Goal: Transaction & Acquisition: Purchase product/service

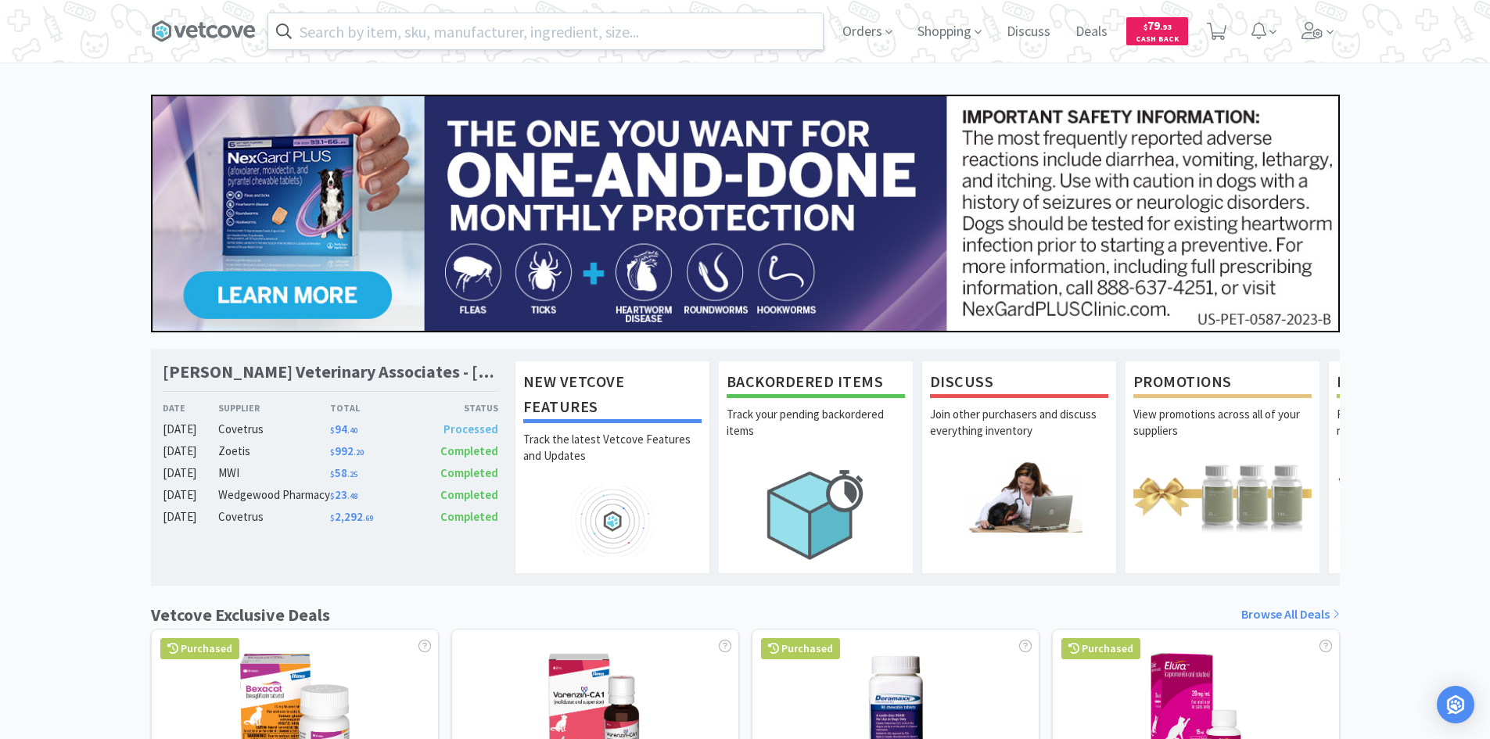
click at [305, 30] on input "text" at bounding box center [545, 31] width 554 height 36
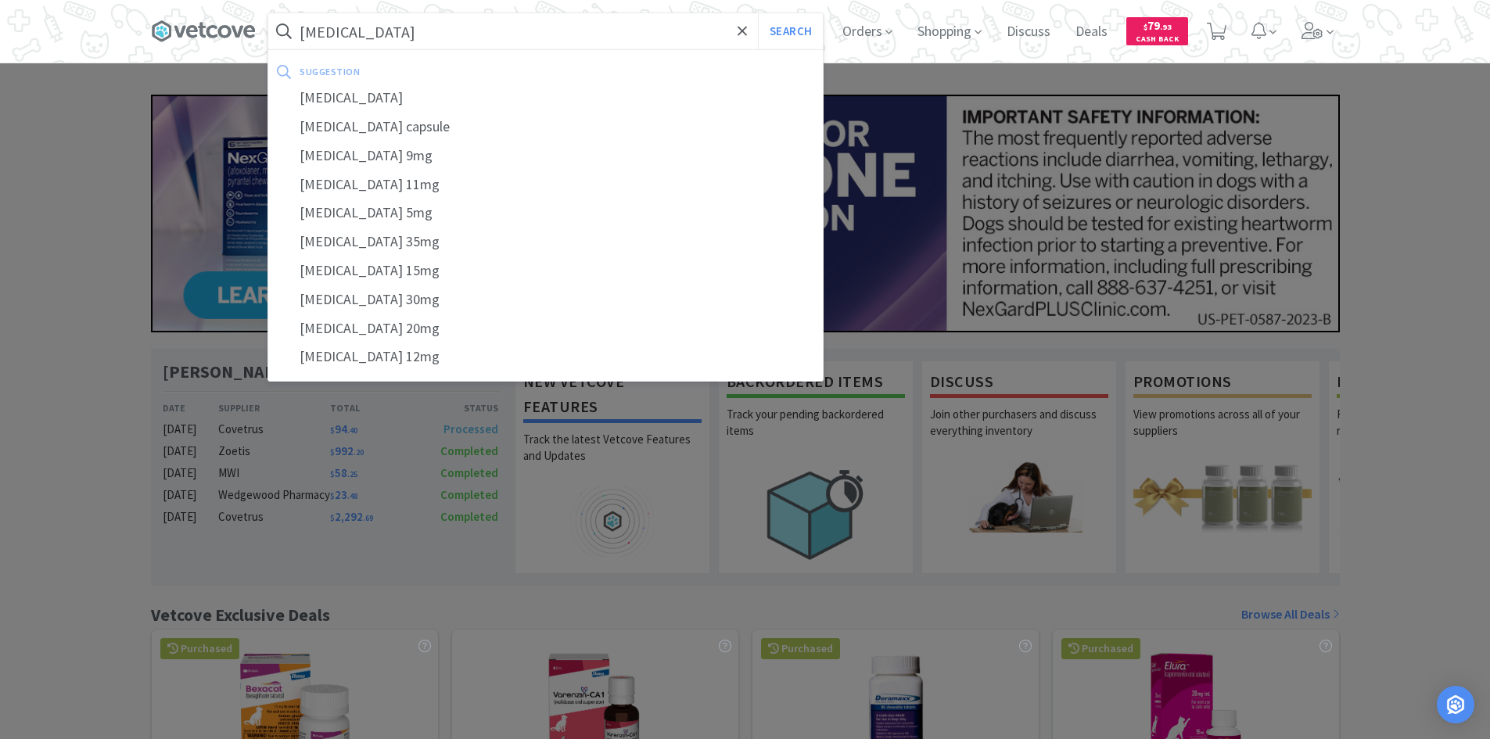
click at [758, 13] on button "Search" at bounding box center [790, 31] width 65 height 36
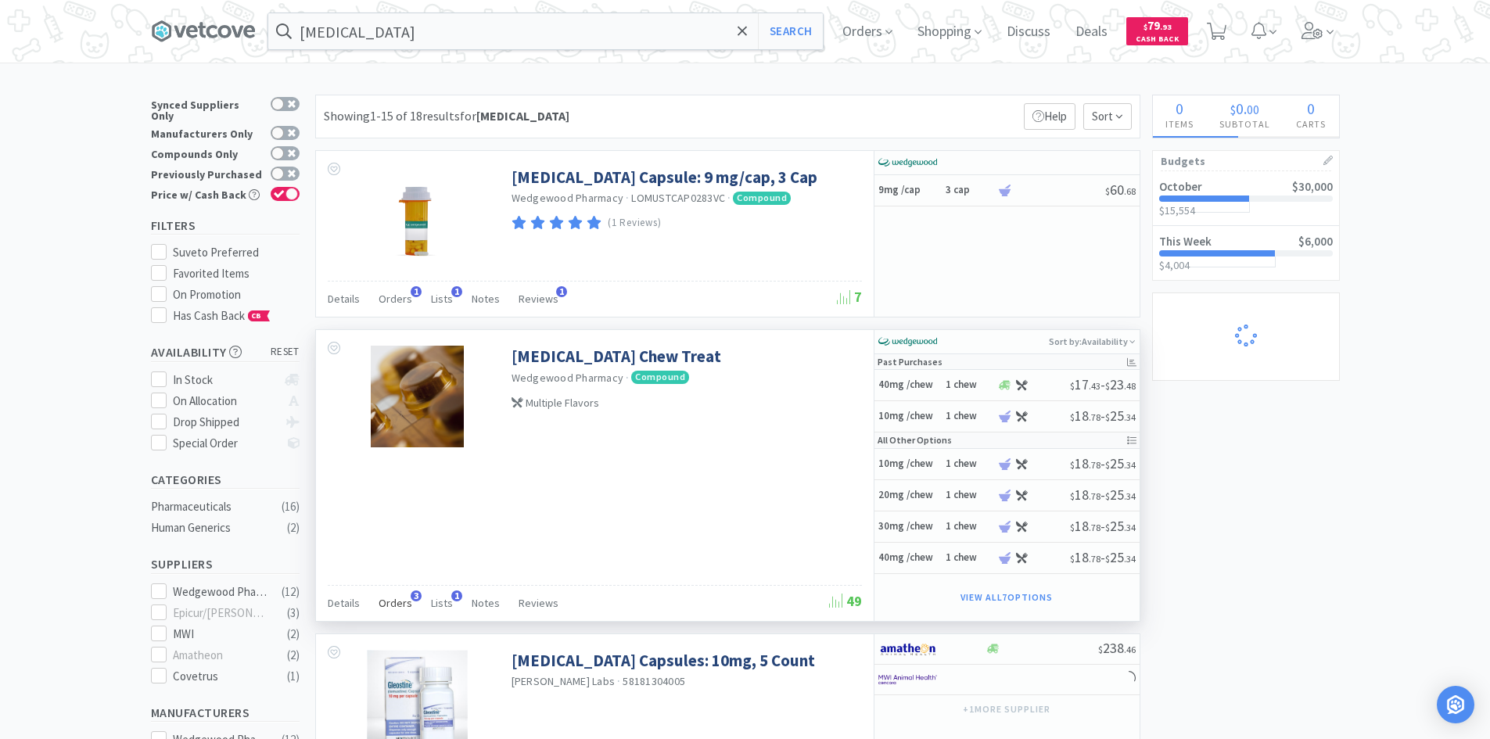
click at [395, 606] on span "Orders" at bounding box center [395, 603] width 34 height 14
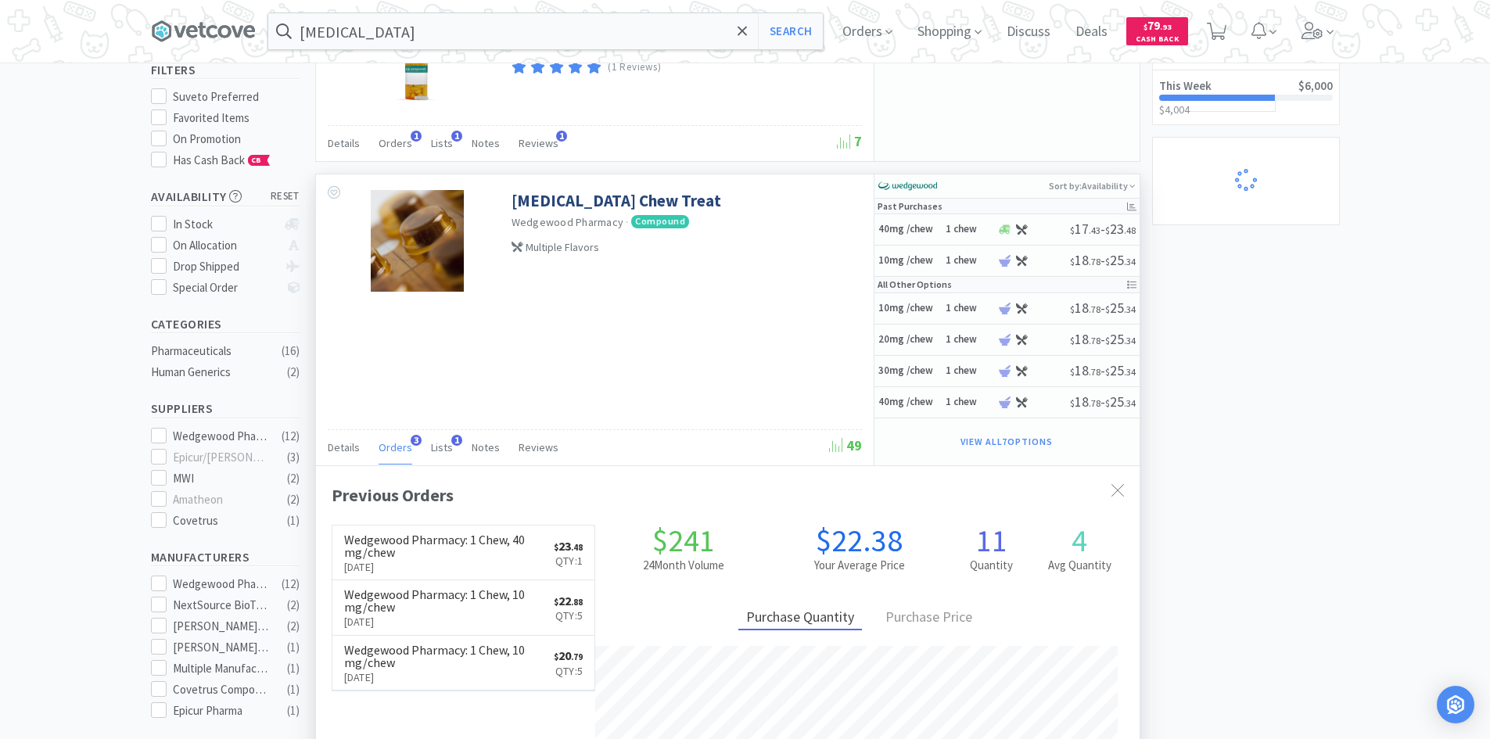
scroll to position [405, 823]
click at [481, 556] on h6 "Wedgewood Pharmacy : 1 Chew, 40 mg/chew" at bounding box center [449, 545] width 210 height 25
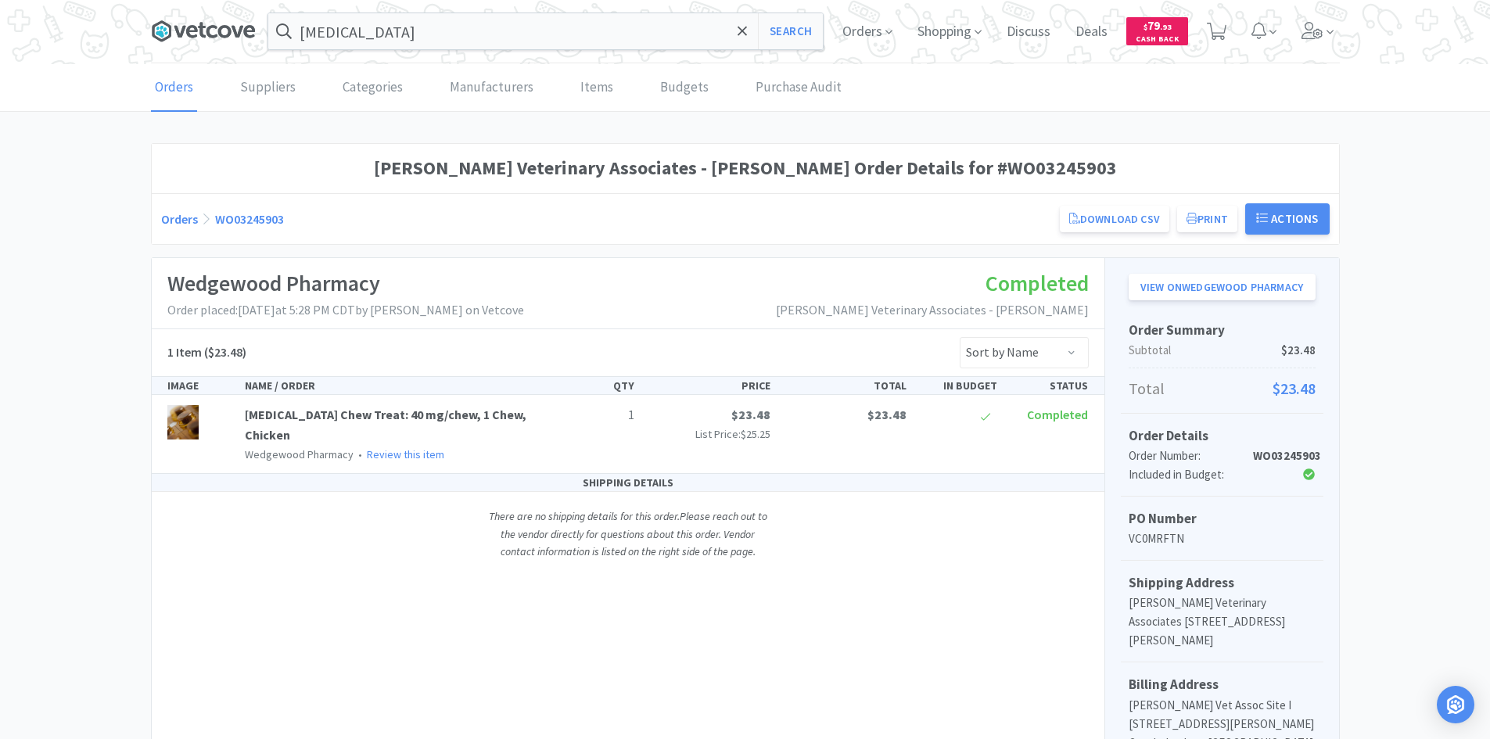
click at [206, 35] on icon at bounding box center [203, 31] width 105 height 23
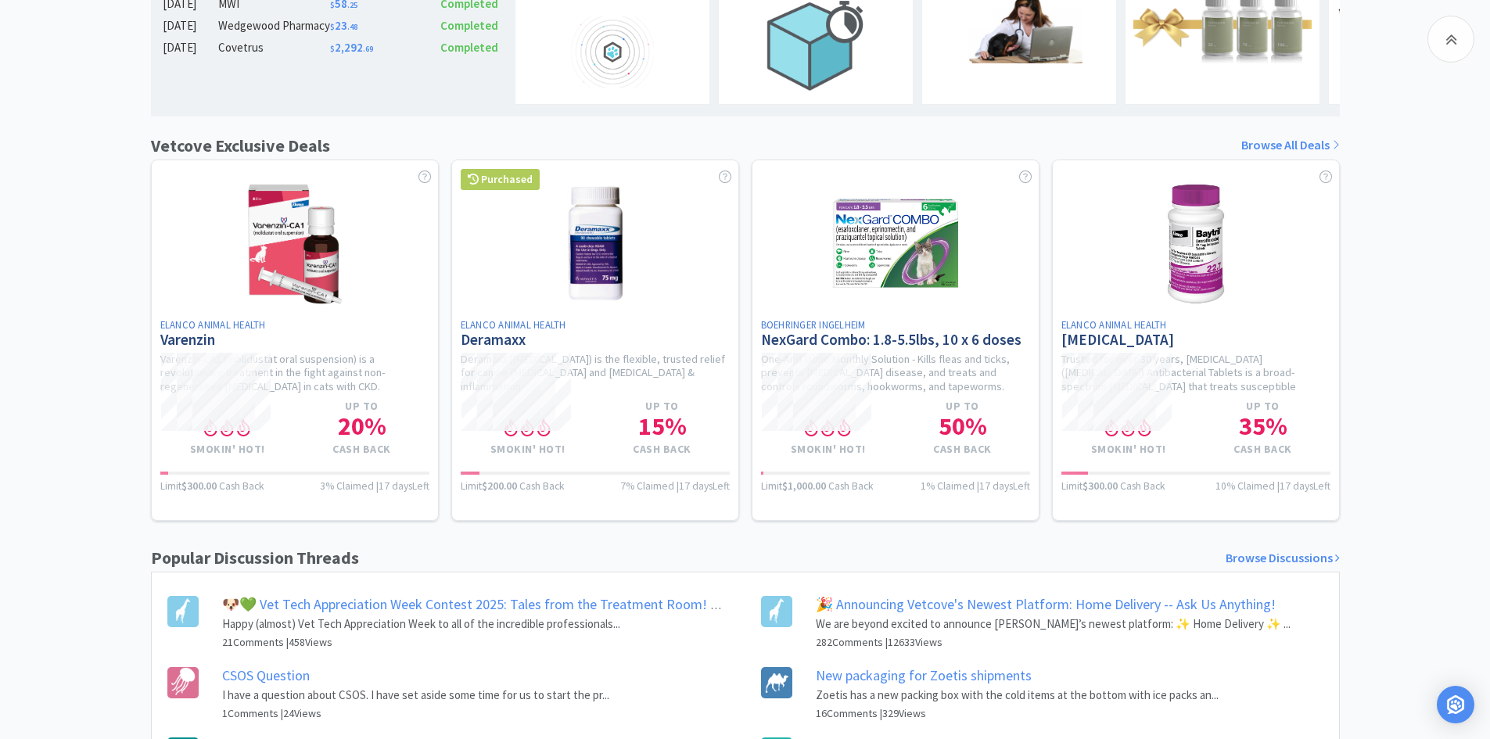
scroll to position [605, 0]
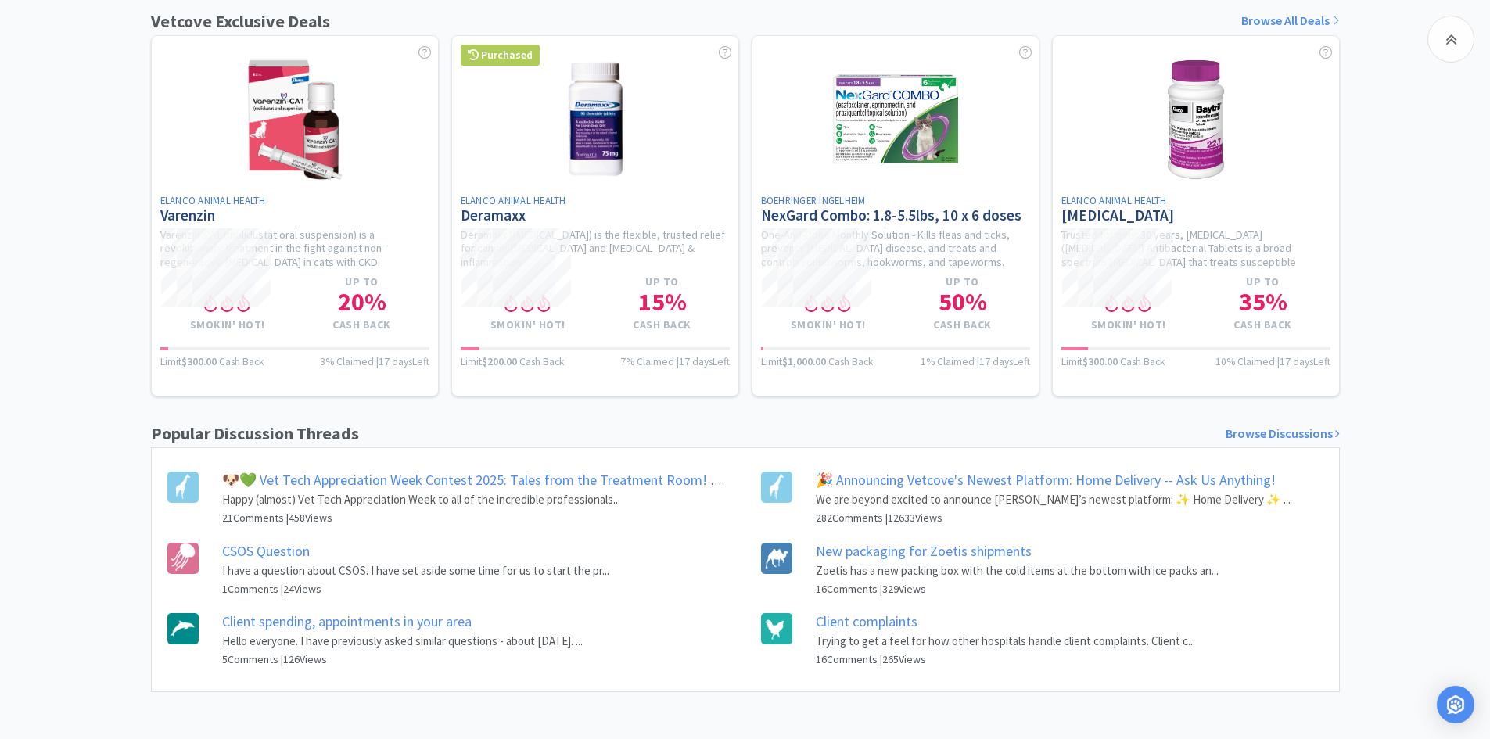
click at [960, 545] on link "New packaging for Zoetis shipments" at bounding box center [924, 551] width 216 height 18
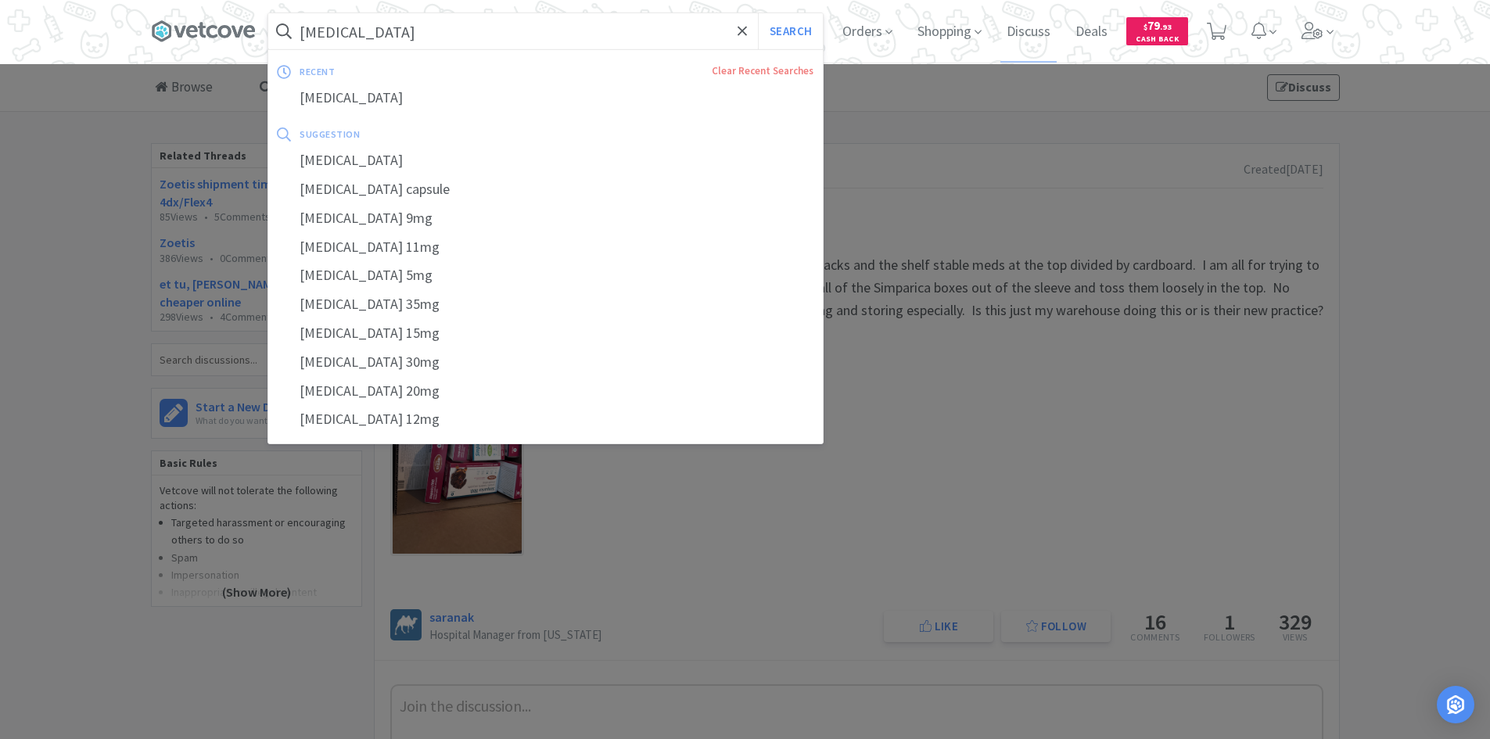
click at [461, 41] on input "[MEDICAL_DATA]" at bounding box center [545, 31] width 554 height 36
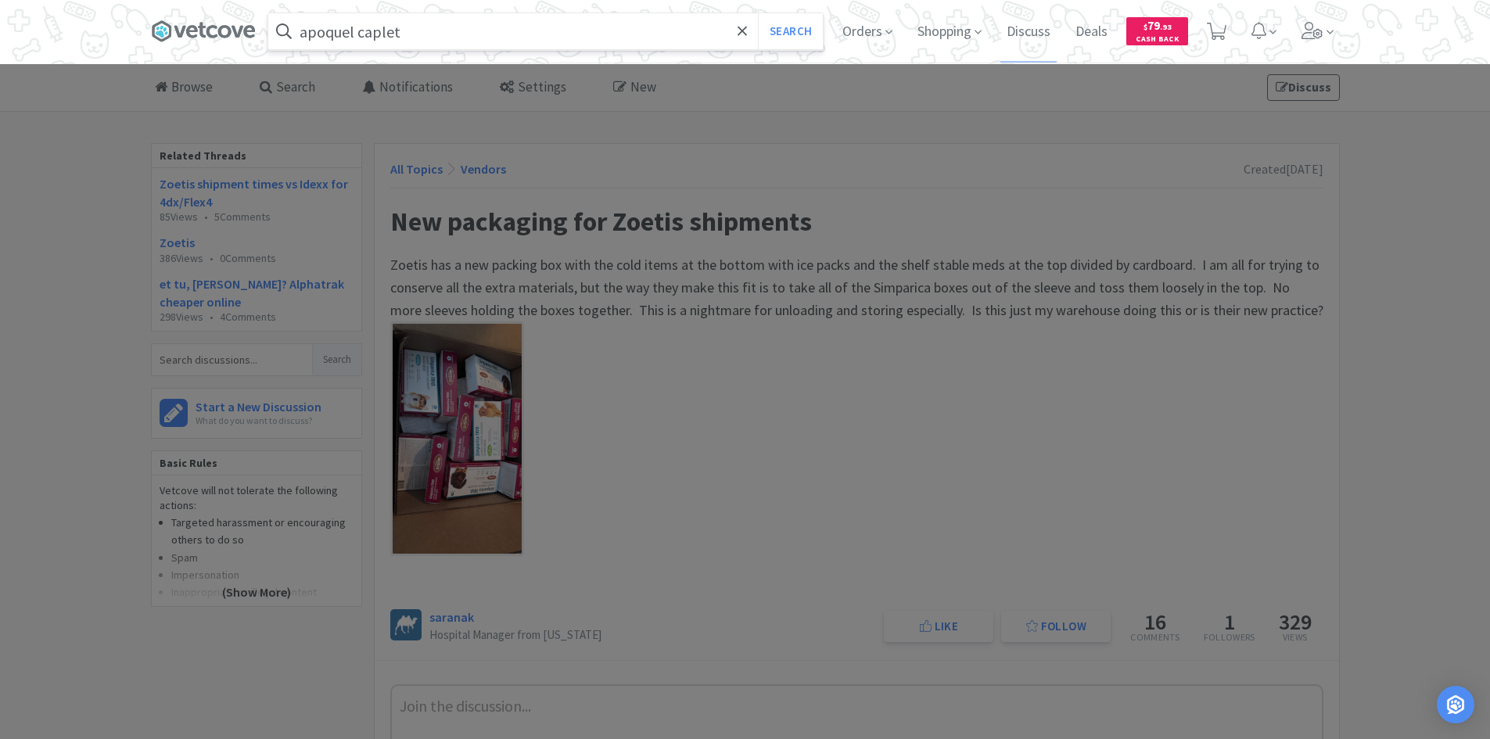
type input "apoquel caplet"
click at [758, 13] on button "Search" at bounding box center [790, 31] width 65 height 36
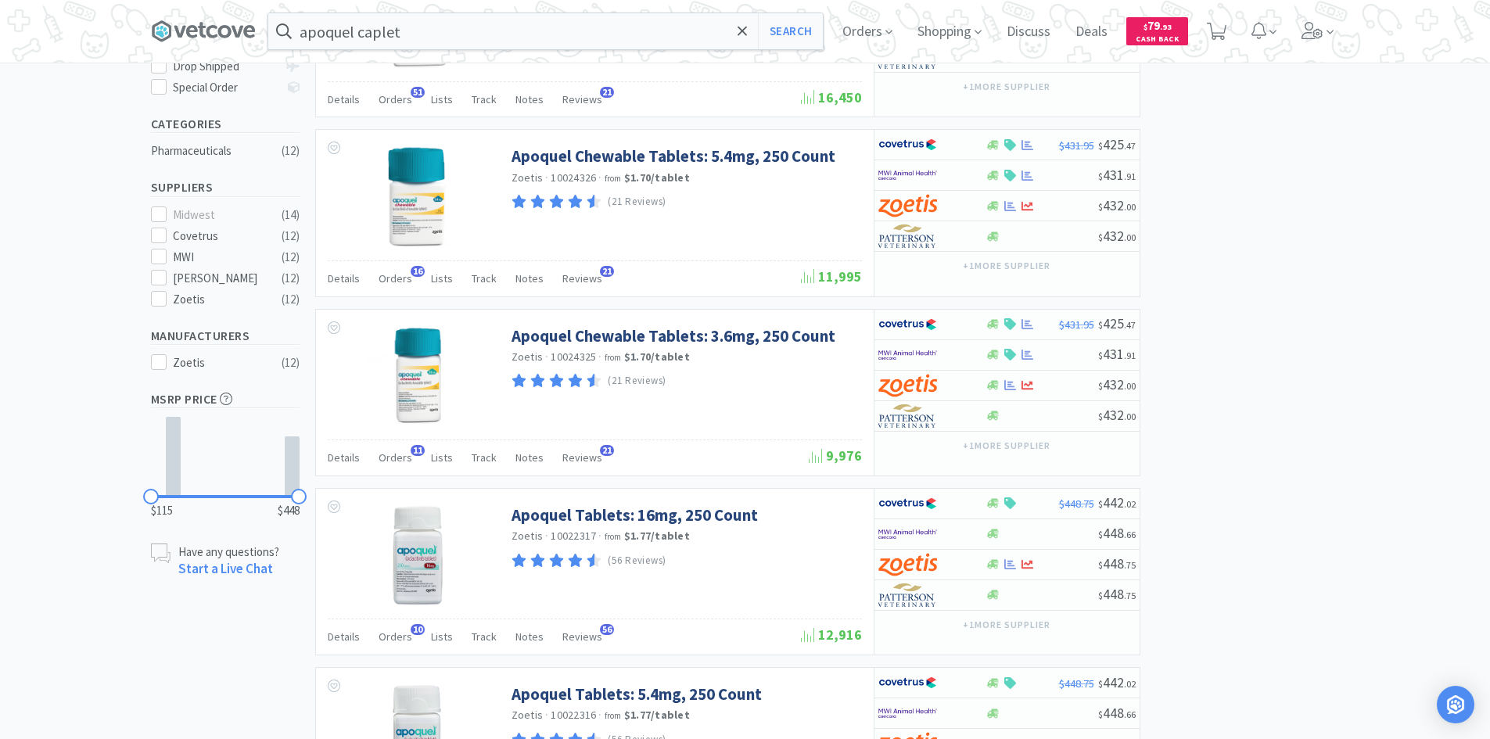
scroll to position [704, 0]
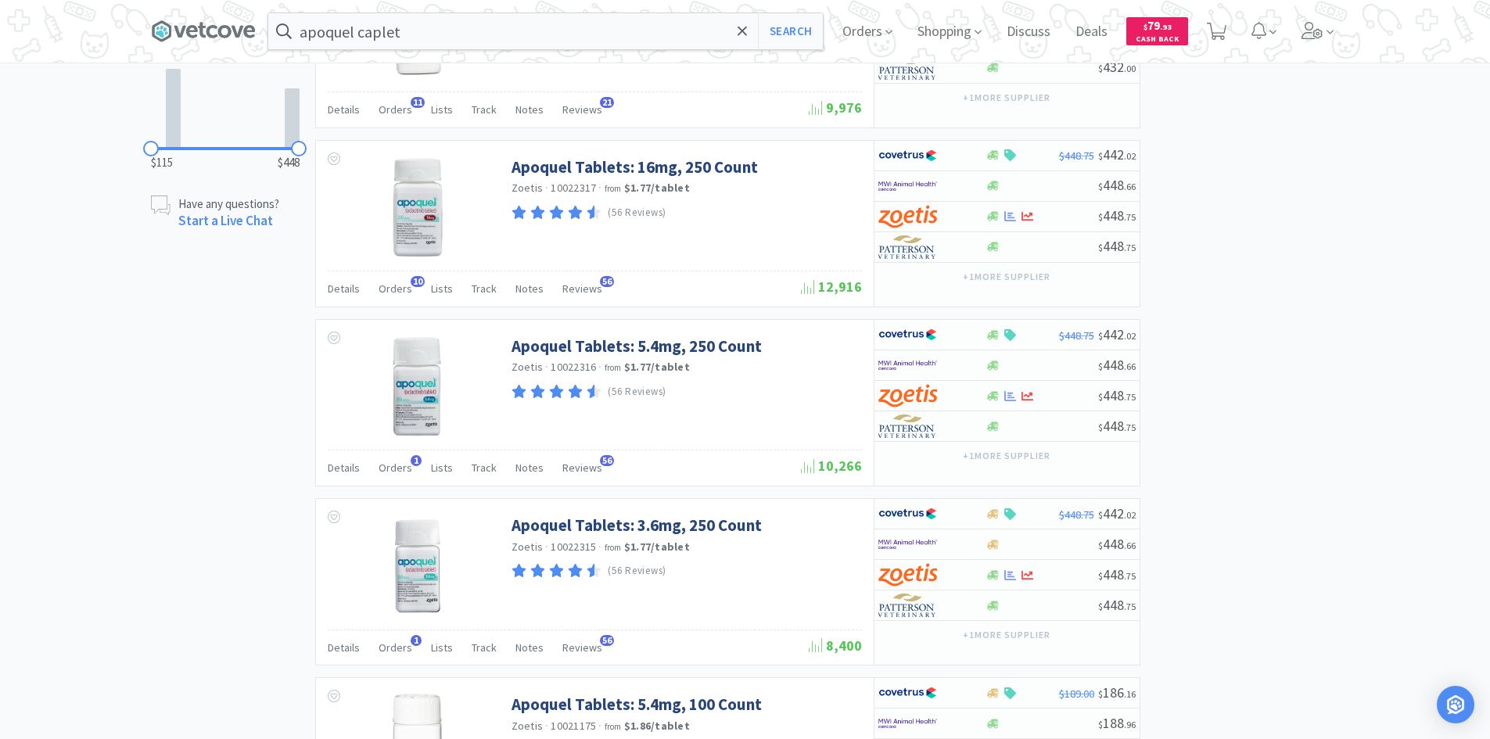
drag, startPoint x: 1343, startPoint y: 271, endPoint x: 1432, endPoint y: 282, distance: 89.7
click at [1432, 282] on div "× Filter Results Synced Suppliers Only Manufacturers Only Compounds Only Previo…" at bounding box center [745, 593] width 1490 height 2405
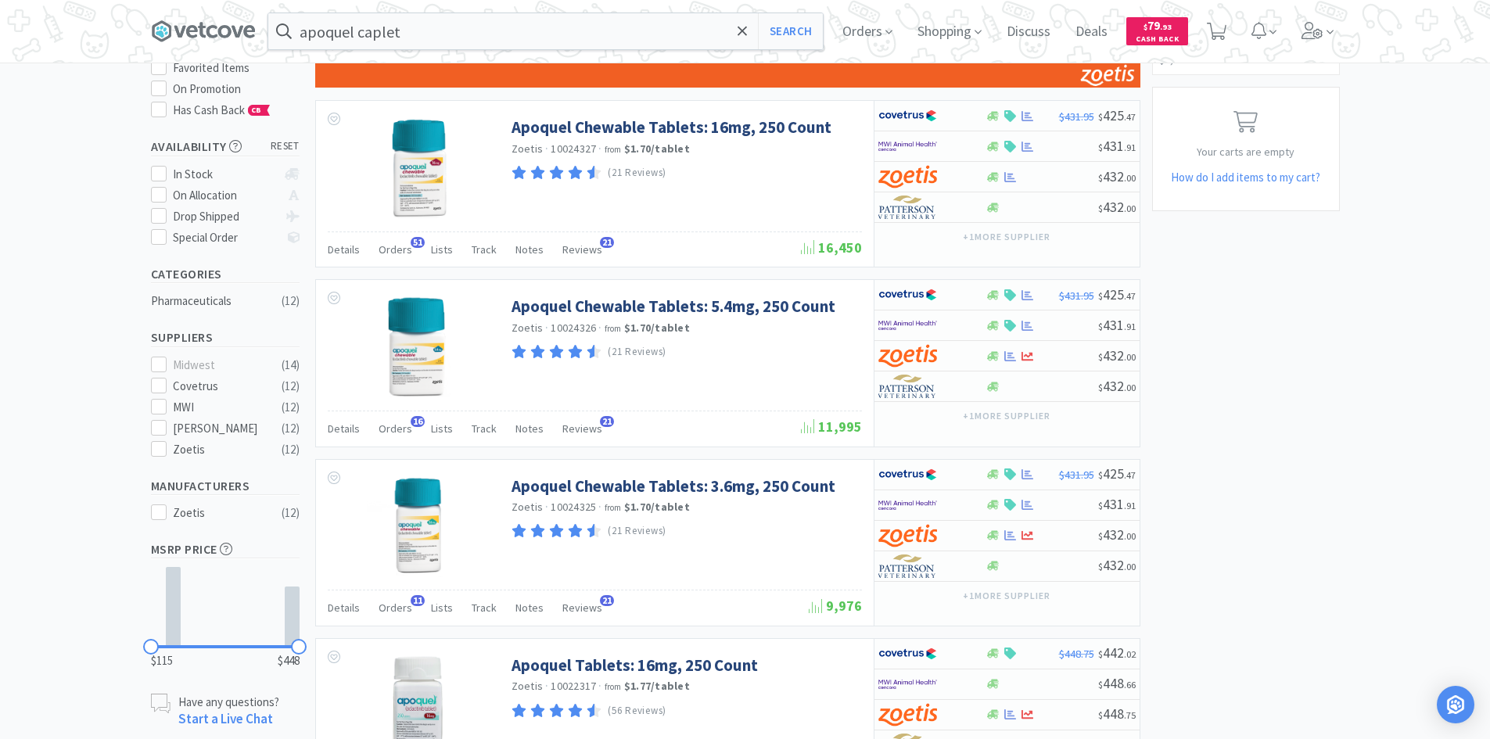
scroll to position [0, 0]
